Goal: Transaction & Acquisition: Purchase product/service

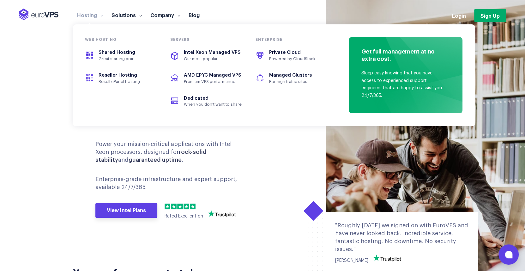
click at [88, 21] on li "Hosting Web hosting Shared Hosting Great starting point Reseller Hosting Resell…" at bounding box center [90, 18] width 34 height 13
click at [131, 54] on span "Shared Hosting" at bounding box center [117, 52] width 37 height 5
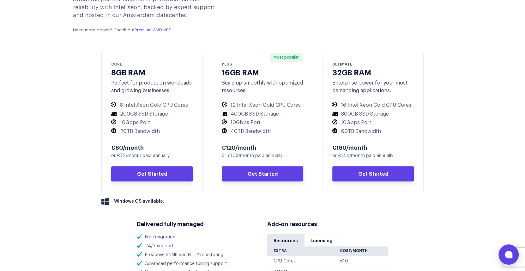
scroll to position [253, 0]
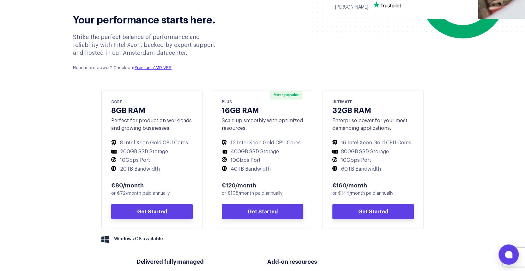
drag, startPoint x: 246, startPoint y: 186, endPoint x: 265, endPoint y: 184, distance: 18.8
click at [262, 184] on div "€120/month or €108/month paid annually Get Started" at bounding box center [263, 200] width 82 height 38
click at [265, 184] on div "€120/month" at bounding box center [263, 185] width 82 height 8
drag, startPoint x: 247, startPoint y: 184, endPoint x: 229, endPoint y: 183, distance: 17.7
click at [236, 183] on div "€120/month" at bounding box center [263, 185] width 82 height 8
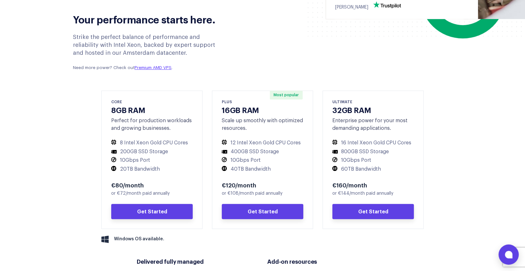
click at [229, 183] on div "€120/month" at bounding box center [263, 185] width 82 height 8
drag, startPoint x: 139, startPoint y: 182, endPoint x: 194, endPoint y: 184, distance: 54.4
click at [174, 184] on div "€80/month" at bounding box center [152, 185] width 82 height 8
click at [194, 184] on div "CORE 8GB RAM Perfect for production workloads and growing businesses. 8 Intel X…" at bounding box center [151, 159] width 101 height 138
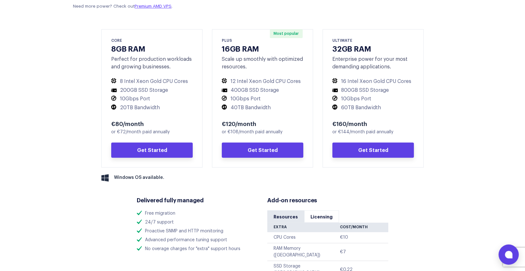
scroll to position [316, 0]
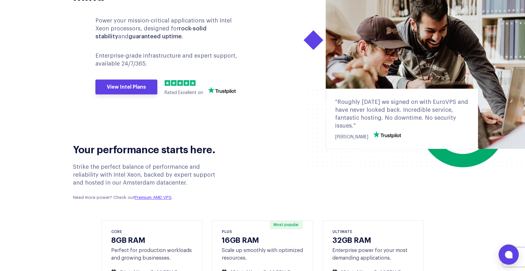
drag, startPoint x: 122, startPoint y: 178, endPoint x: 279, endPoint y: 141, distance: 161.8
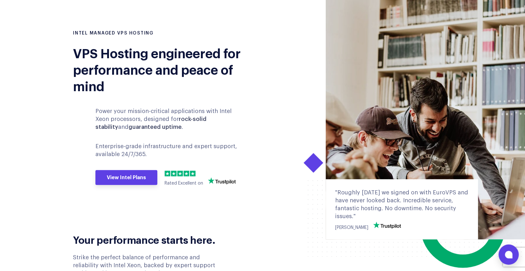
scroll to position [0, 0]
